Goal: Transaction & Acquisition: Purchase product/service

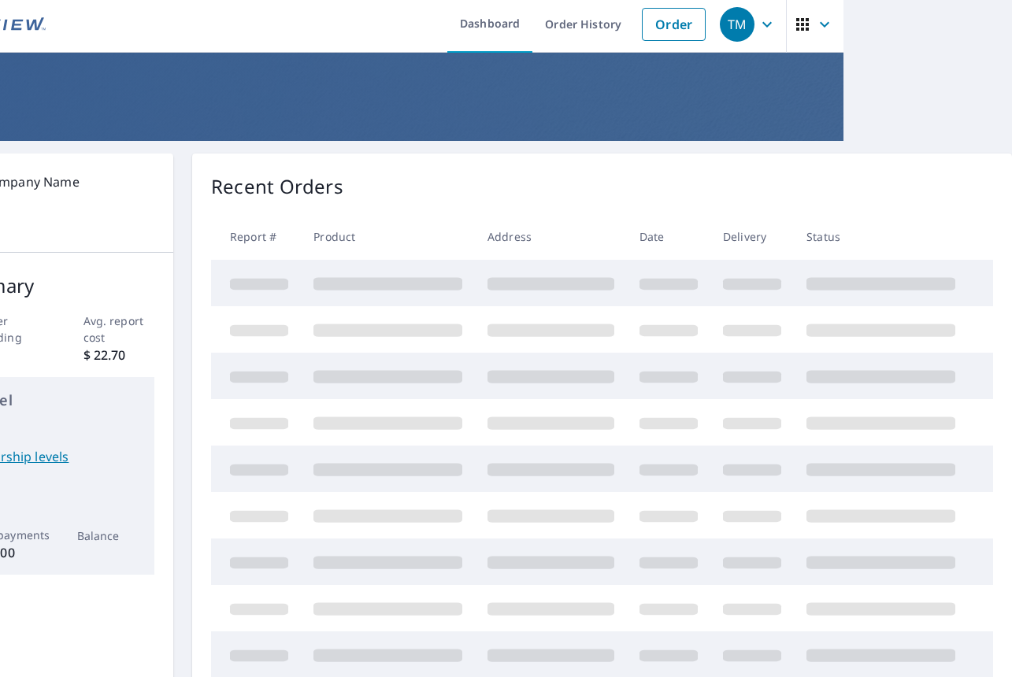
scroll to position [5, 169]
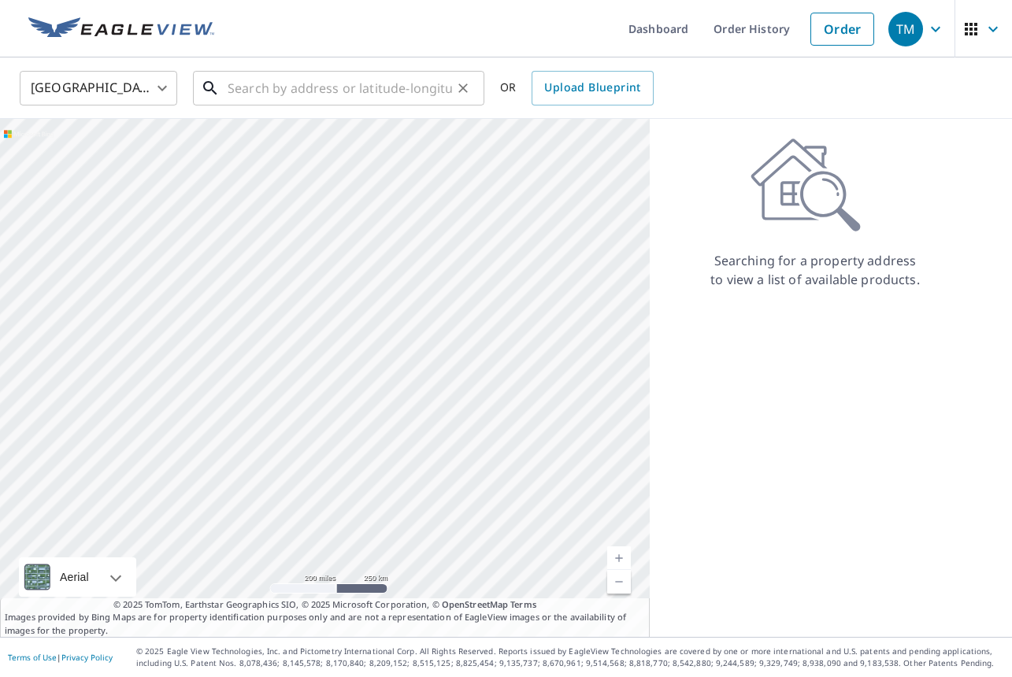
click at [300, 93] on input "text" at bounding box center [340, 88] width 224 height 44
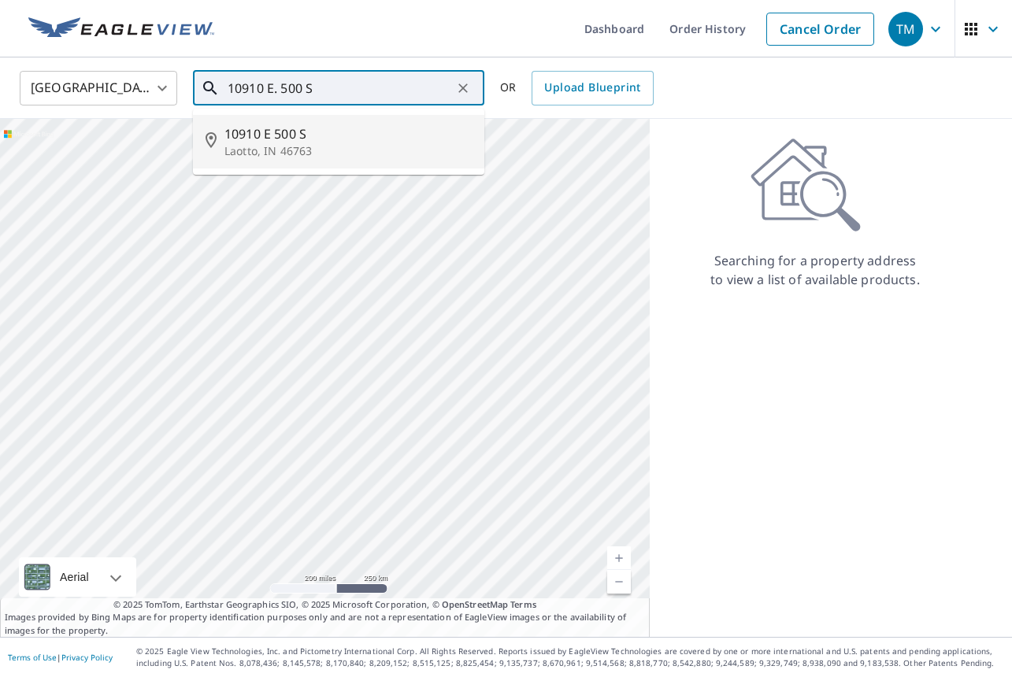
click at [280, 135] on span "10910 E 500 S" at bounding box center [347, 133] width 247 height 19
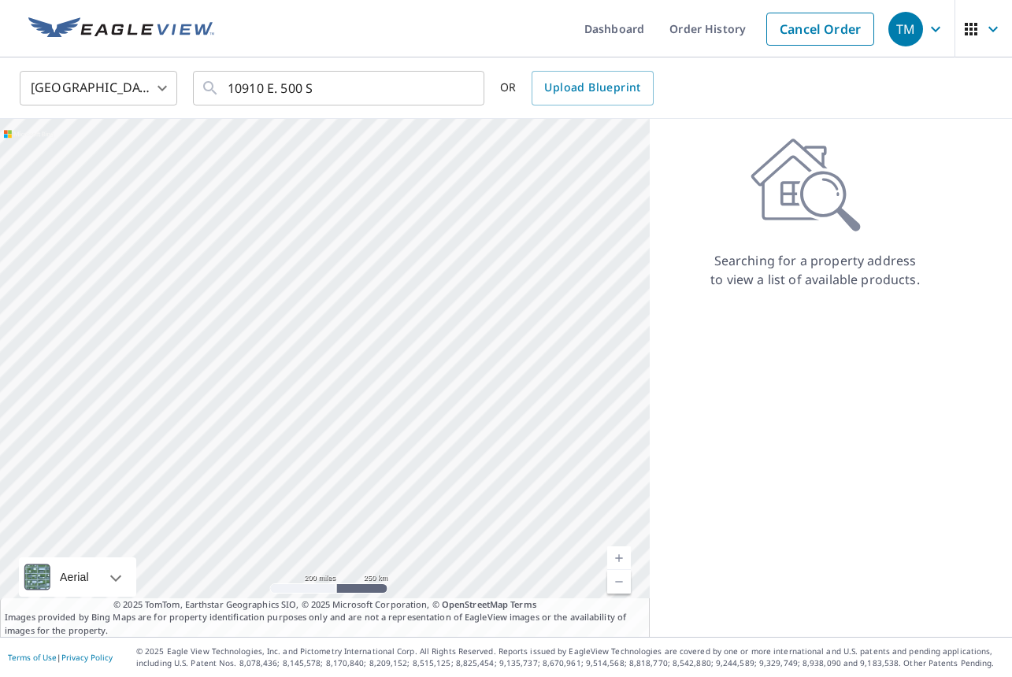
type input "10910 E [GEOGRAPHIC_DATA], IN 46763"
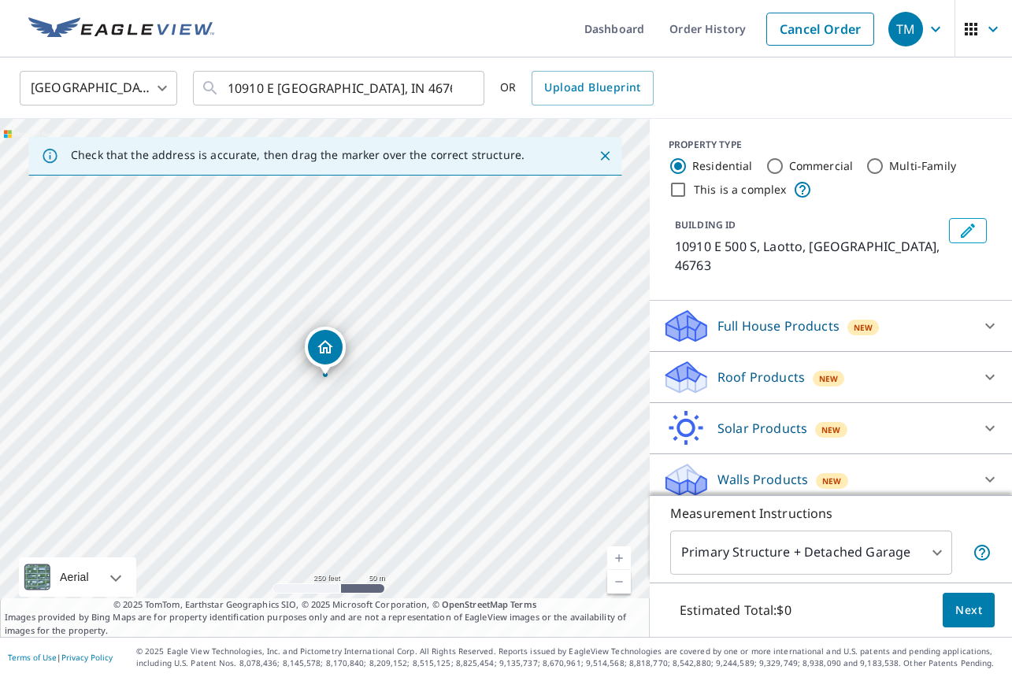
click at [692, 362] on icon at bounding box center [686, 372] width 40 height 20
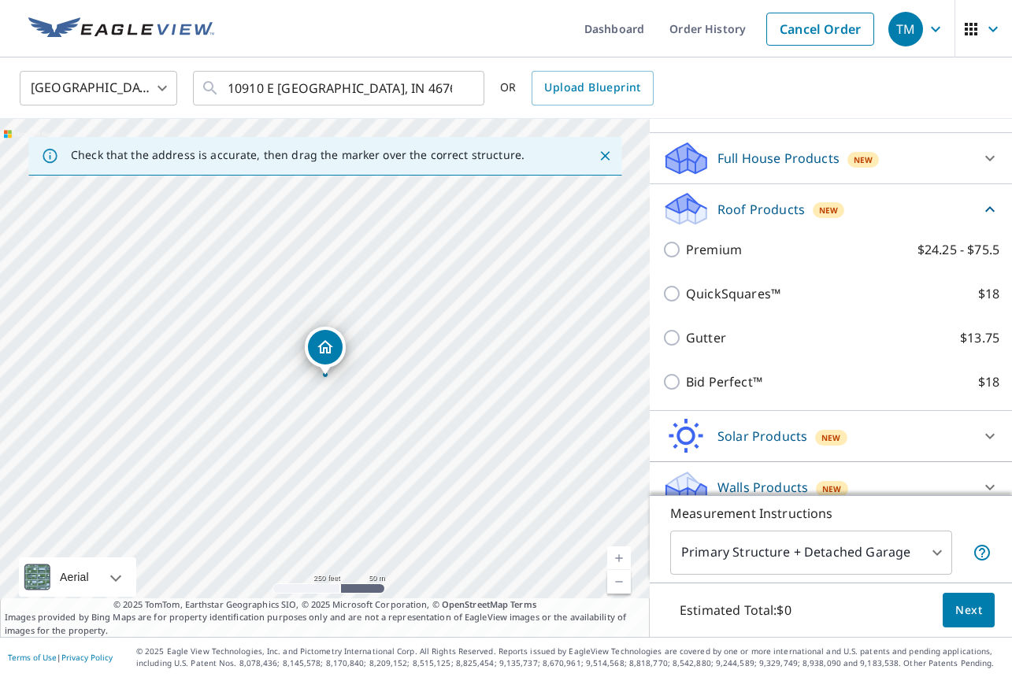
scroll to position [167, 0]
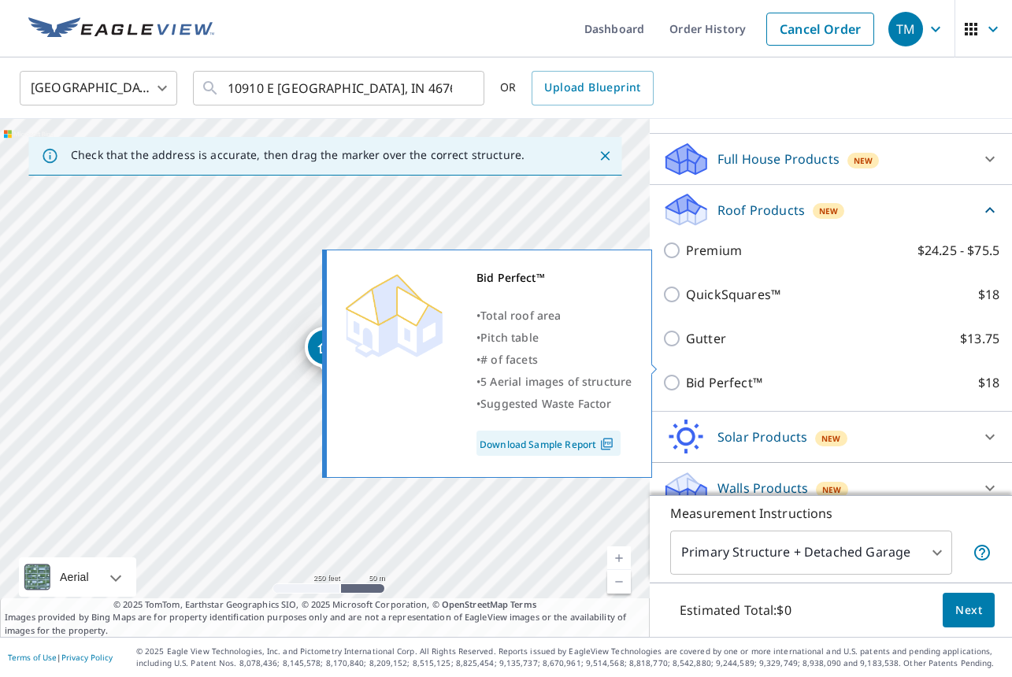
click at [674, 373] on input "Bid Perfect™ $18" at bounding box center [674, 382] width 24 height 19
checkbox input "true"
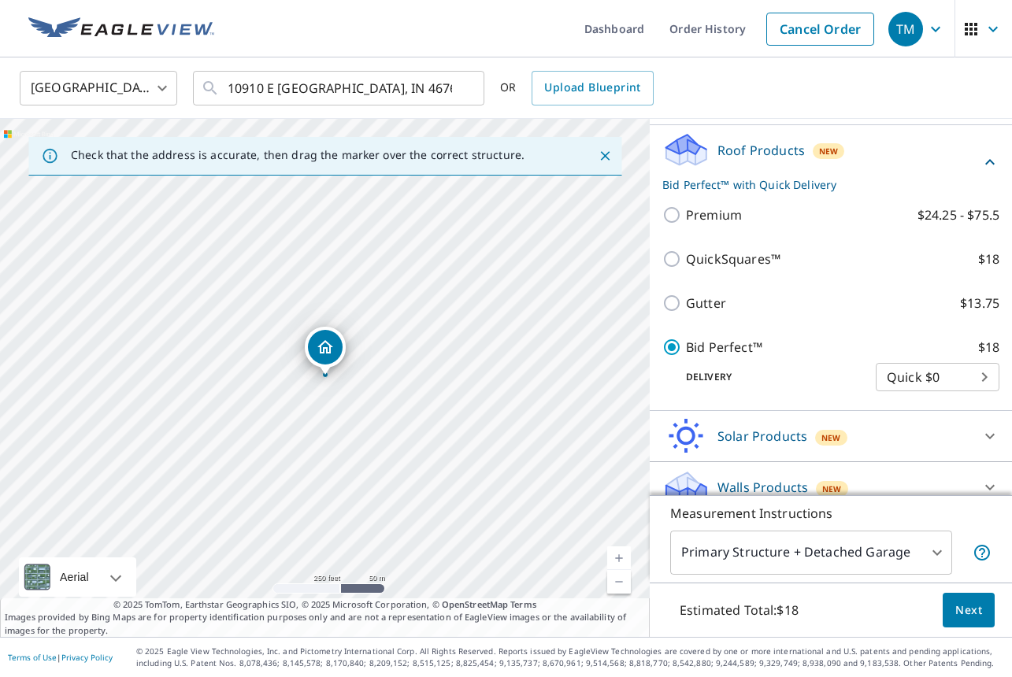
scroll to position [226, 0]
click at [975, 598] on button "Next" at bounding box center [969, 610] width 52 height 35
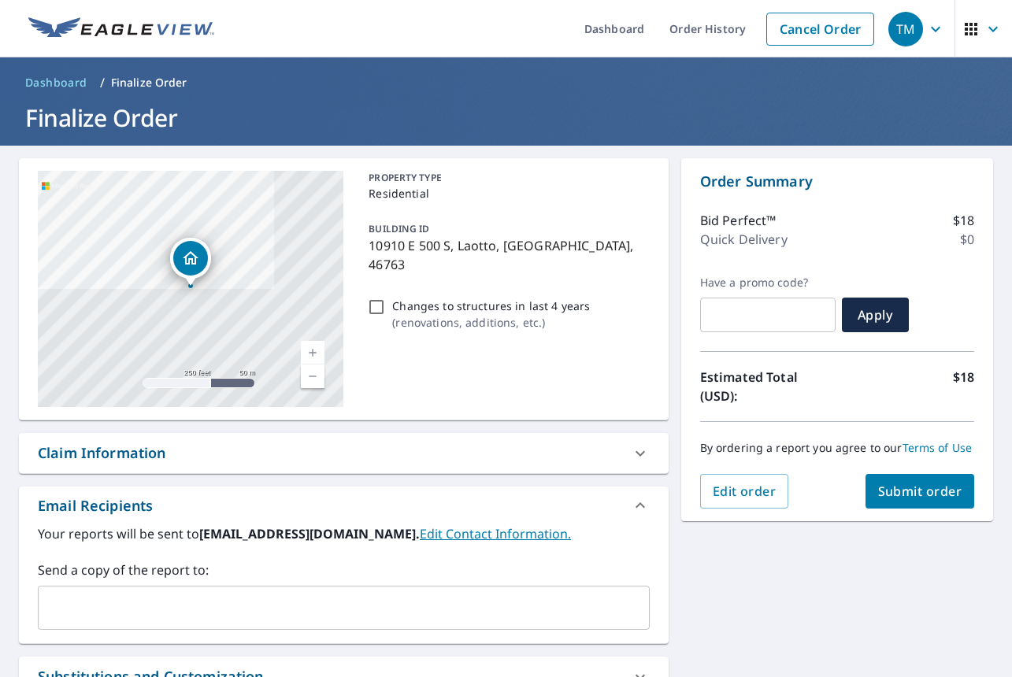
click at [921, 491] on span "Submit order" at bounding box center [920, 491] width 84 height 17
